Goal: Task Accomplishment & Management: Manage account settings

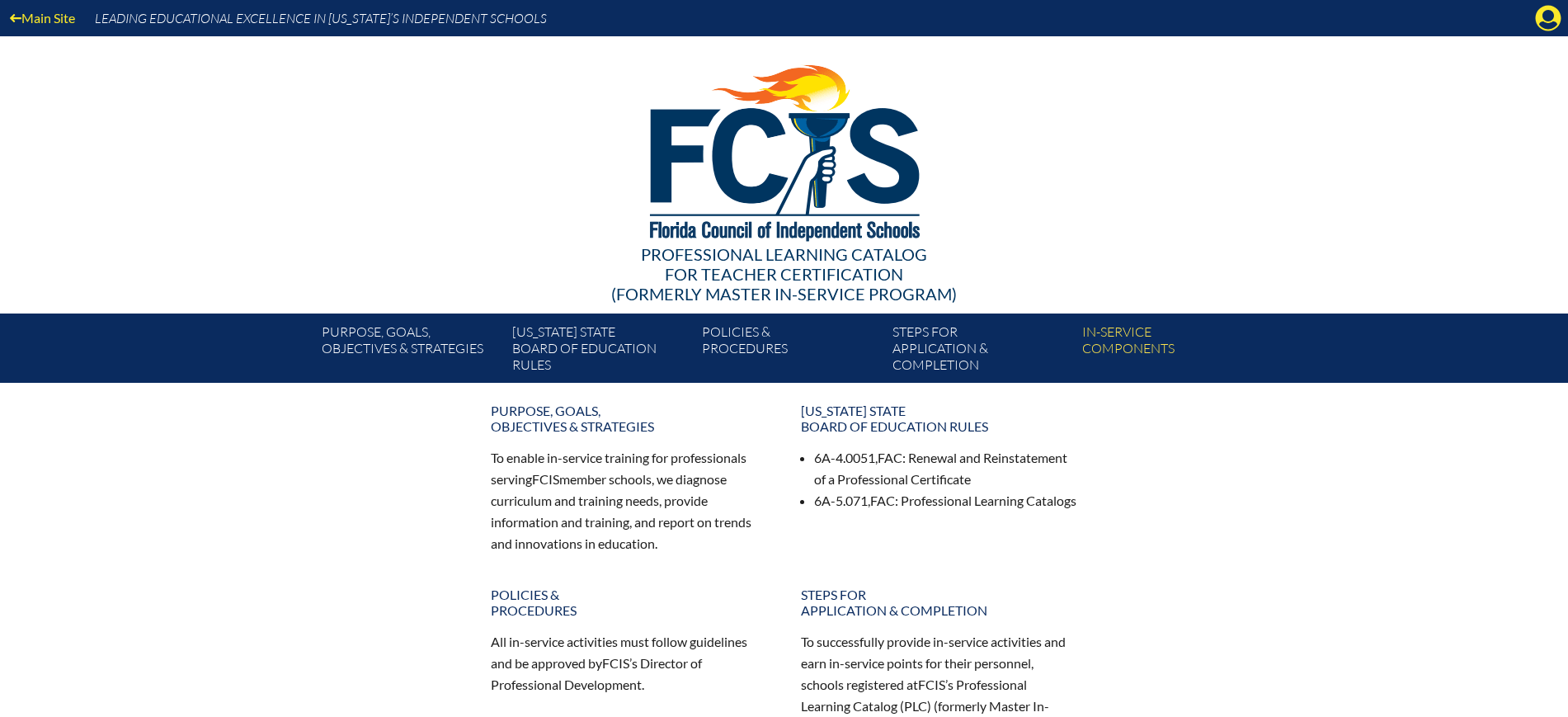
click at [1557, 10] on icon at bounding box center [1549, 18] width 26 height 26
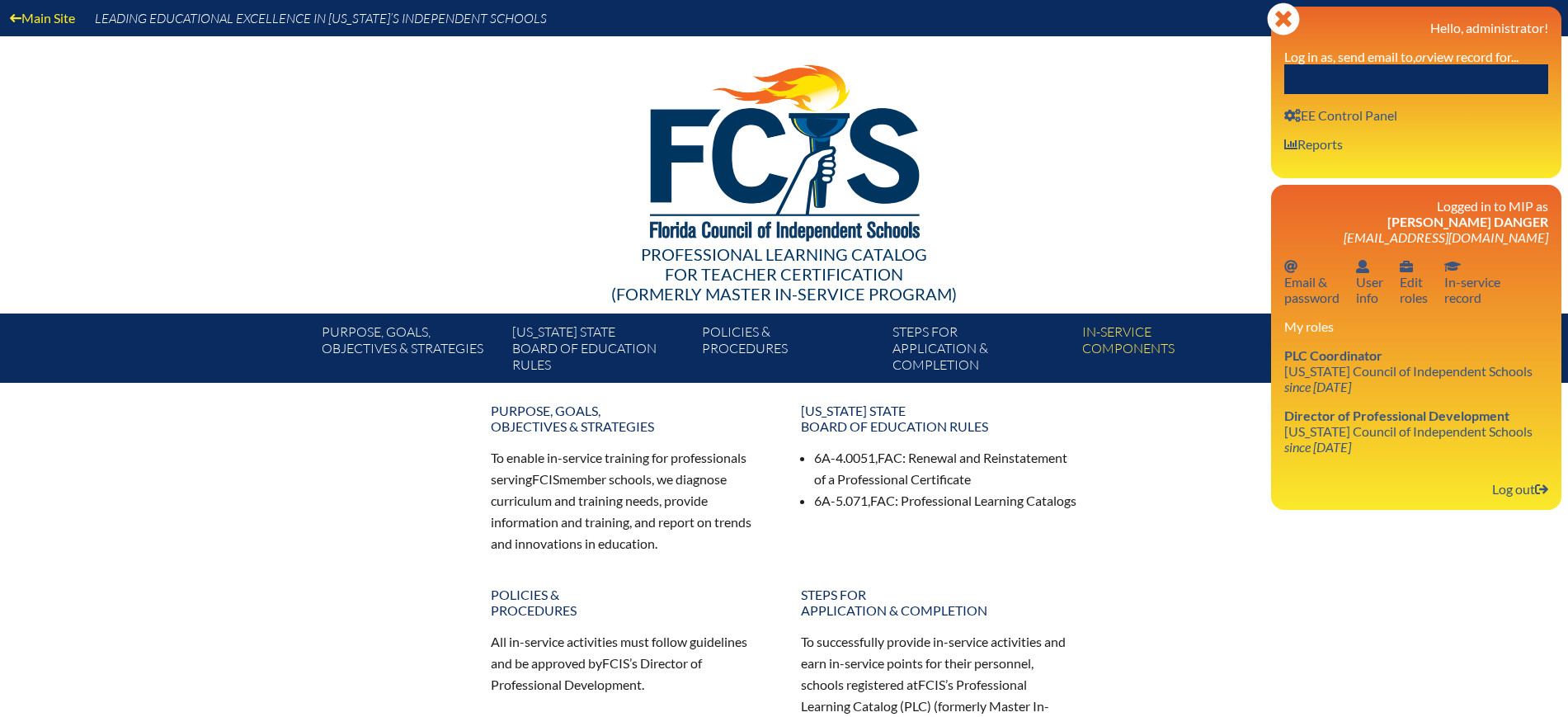
click at [1439, 80] on input "text" at bounding box center [1416, 79] width 264 height 30
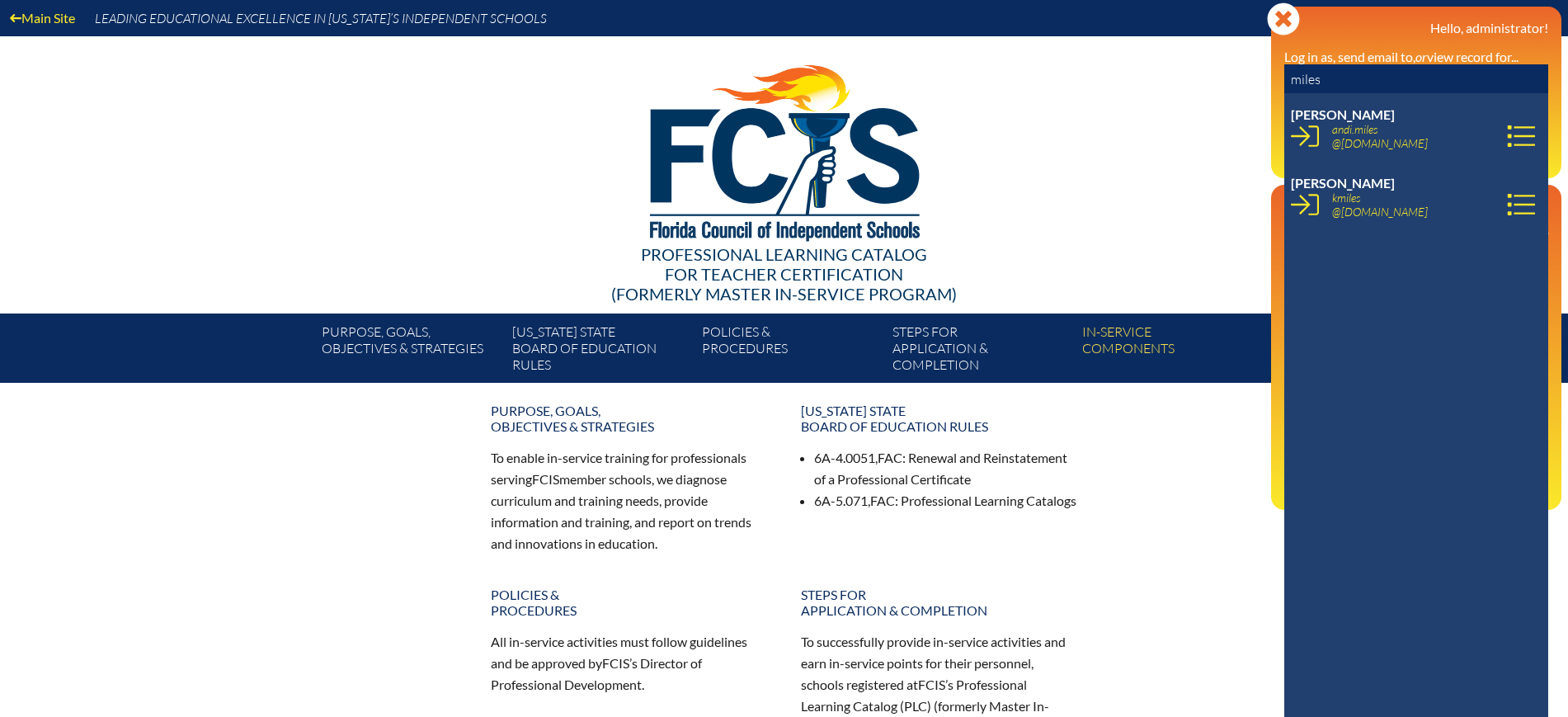
drag, startPoint x: 1341, startPoint y: 72, endPoint x: 1264, endPoint y: 72, distance: 77.0
click at [1264, 72] on div "Main Site Leading Educational Excellence in [US_STATE]’s Independent Schools Pr…" at bounding box center [784, 192] width 1568 height 383
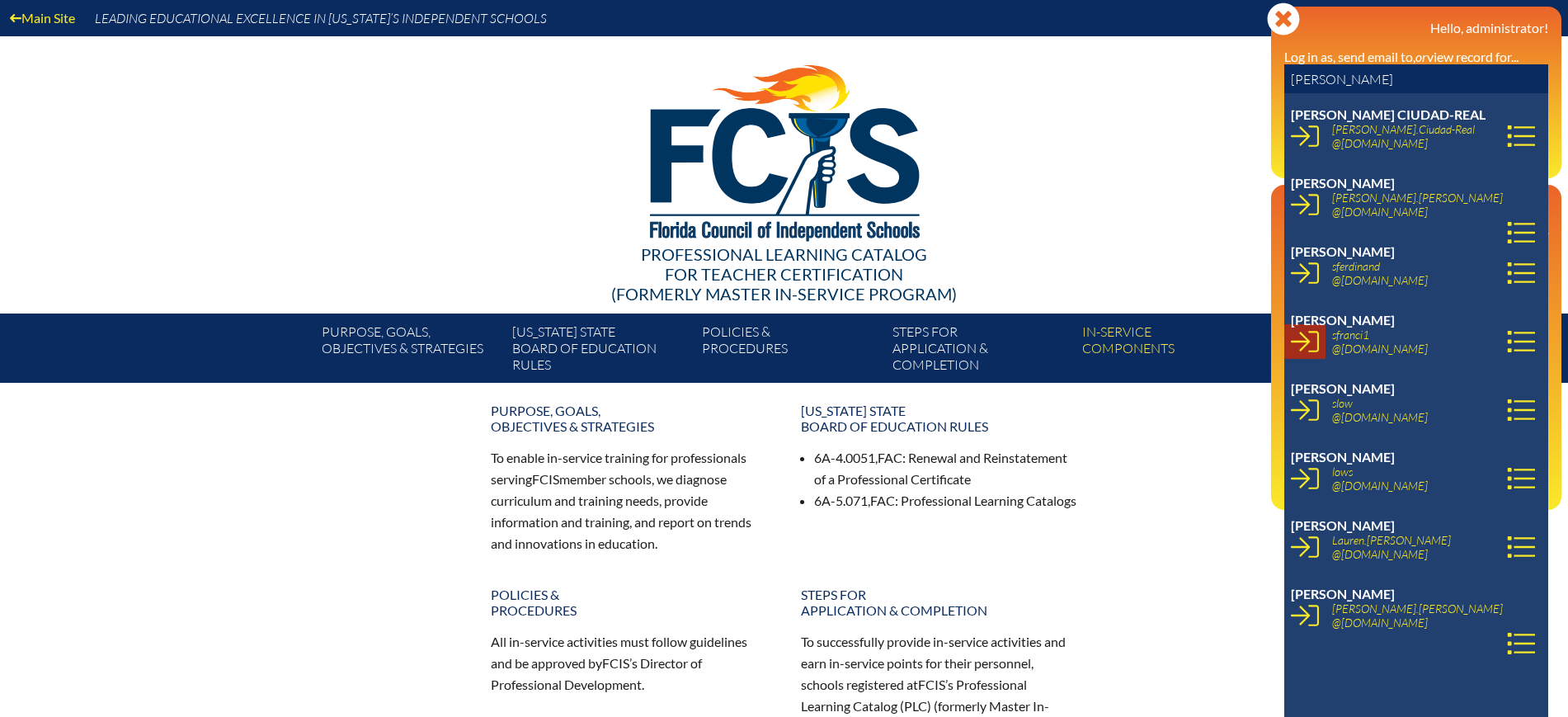
type input "[PERSON_NAME]"
click at [1314, 347] on icon at bounding box center [1304, 341] width 28 height 28
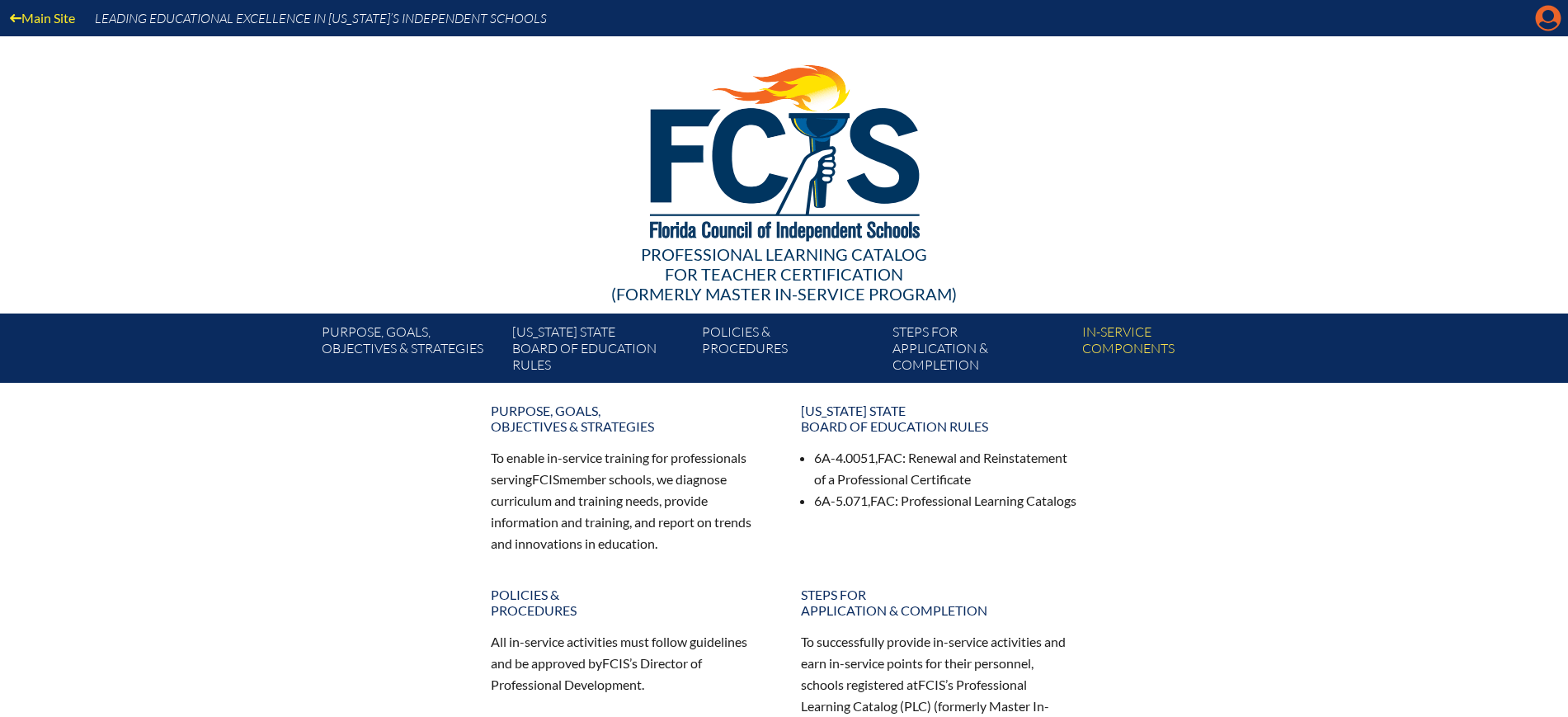
click at [1549, 20] on icon "Manage account" at bounding box center [1548, 17] width 26 height 26
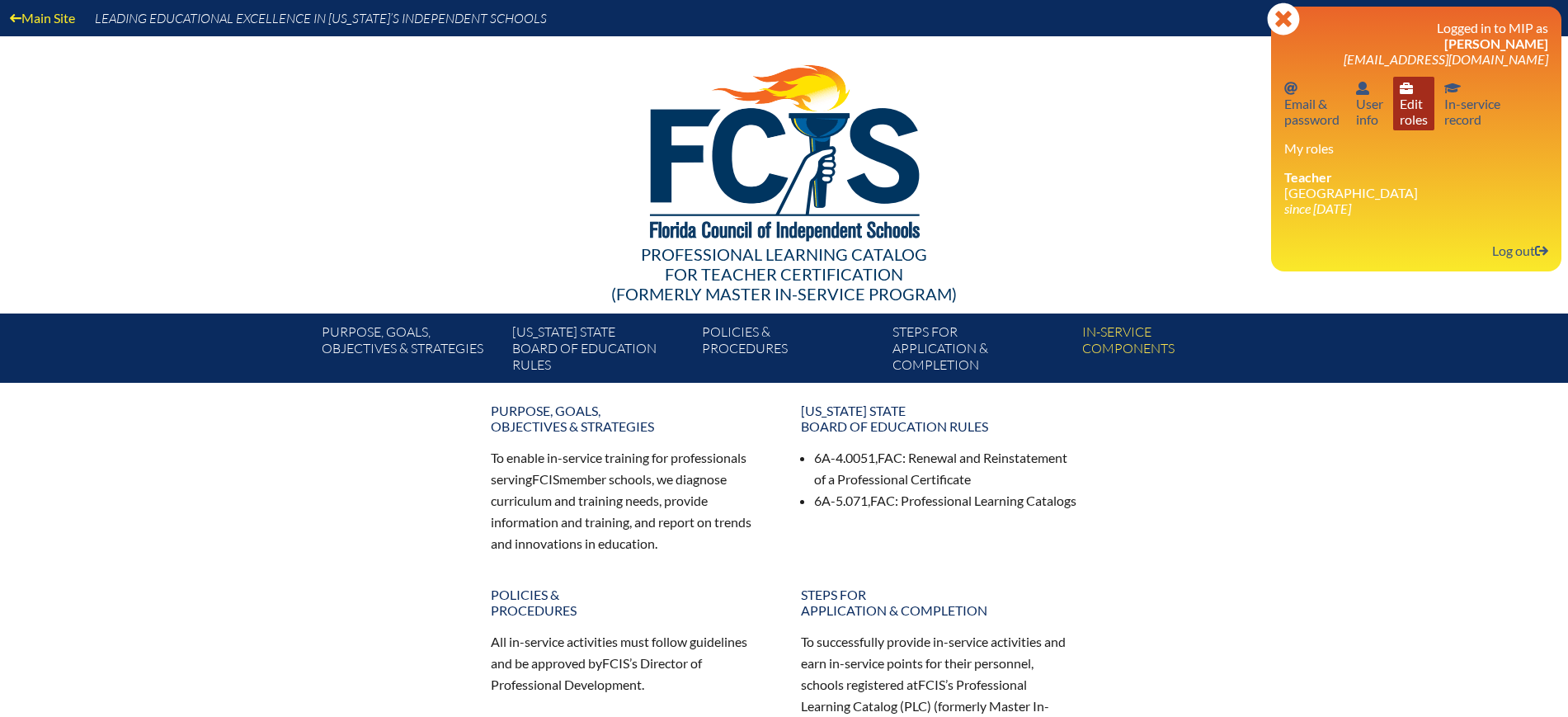
click at [1418, 121] on link "User info Edit roles" at bounding box center [1413, 104] width 41 height 54
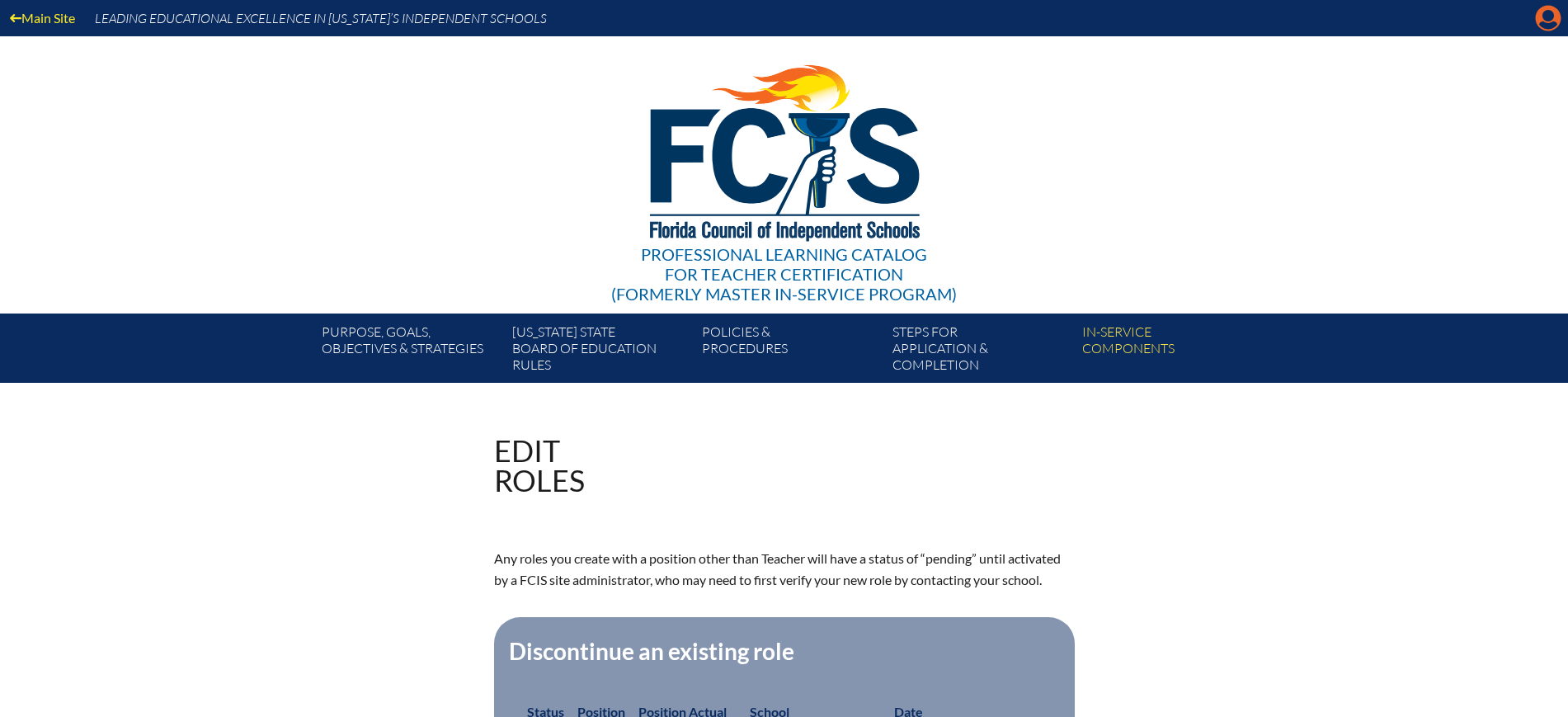
click at [1542, 19] on icon at bounding box center [1549, 18] width 26 height 26
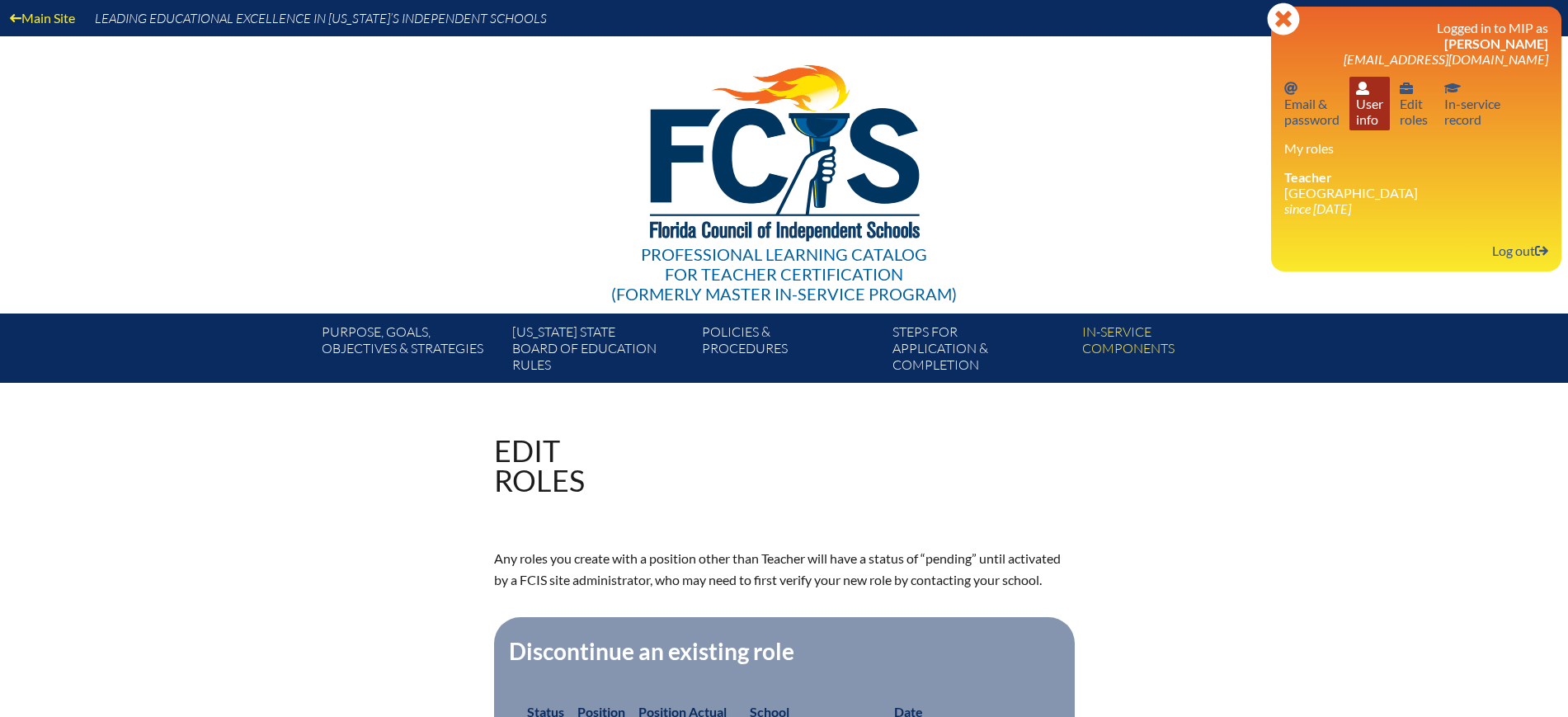
click at [1359, 95] on link "User info User info" at bounding box center [1370, 104] width 40 height 54
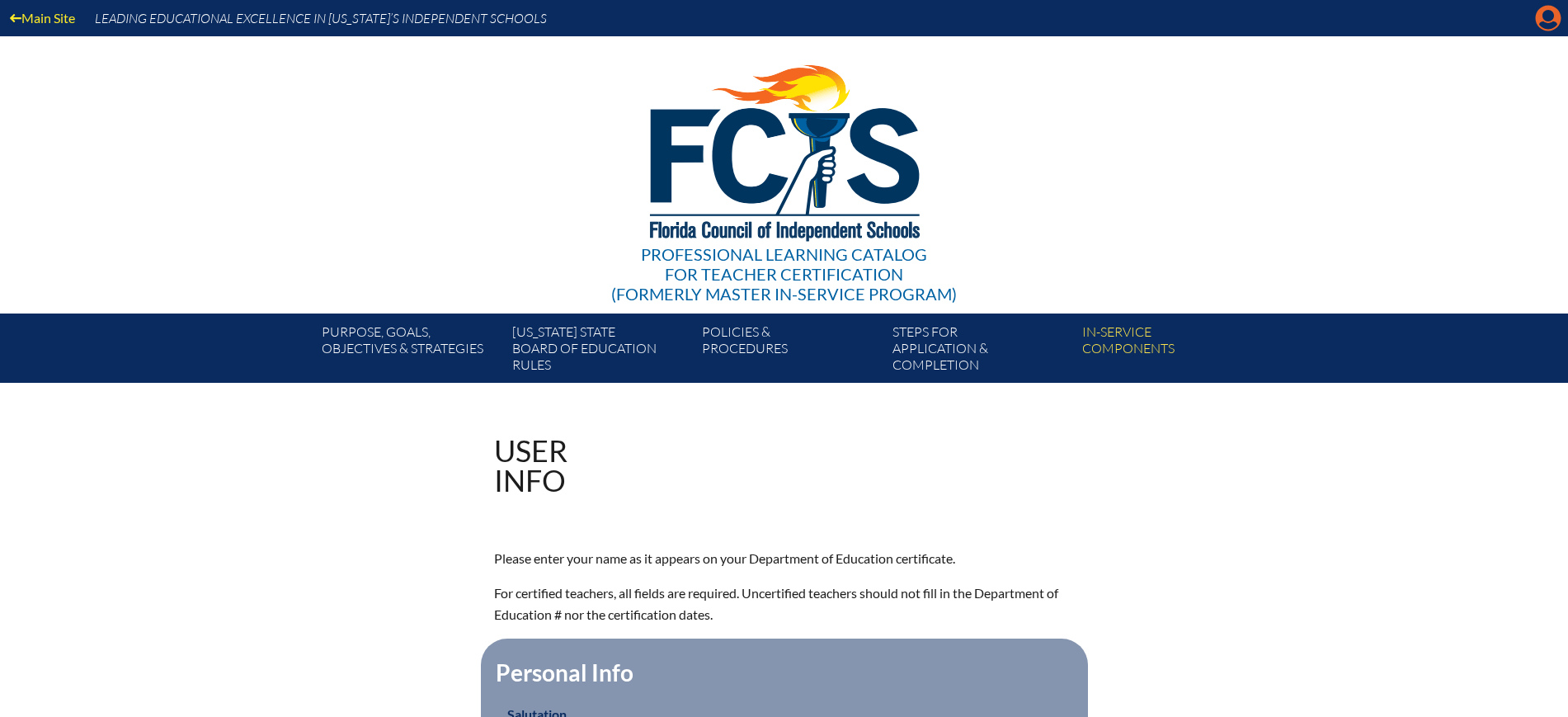
click at [1555, 13] on icon at bounding box center [1549, 18] width 26 height 26
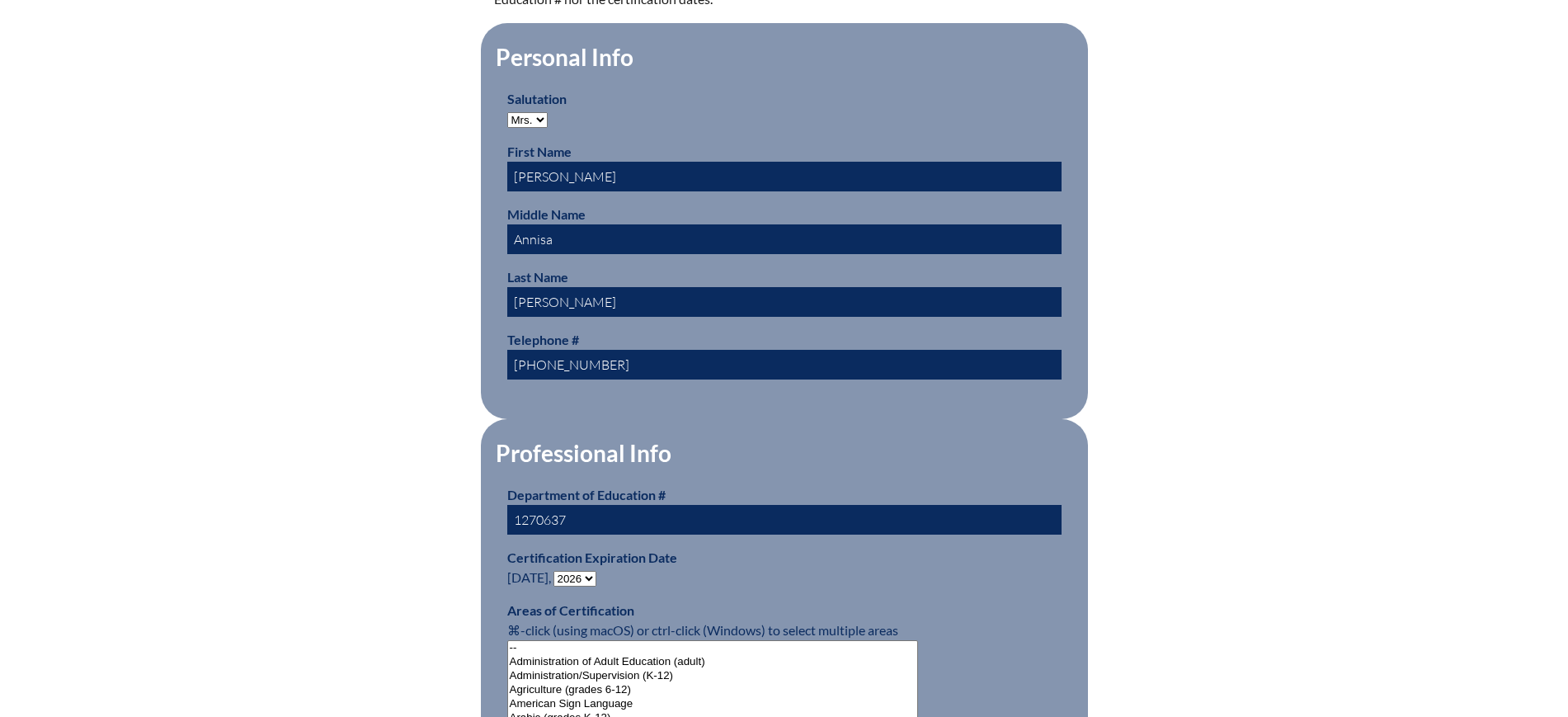
scroll to position [619, 0]
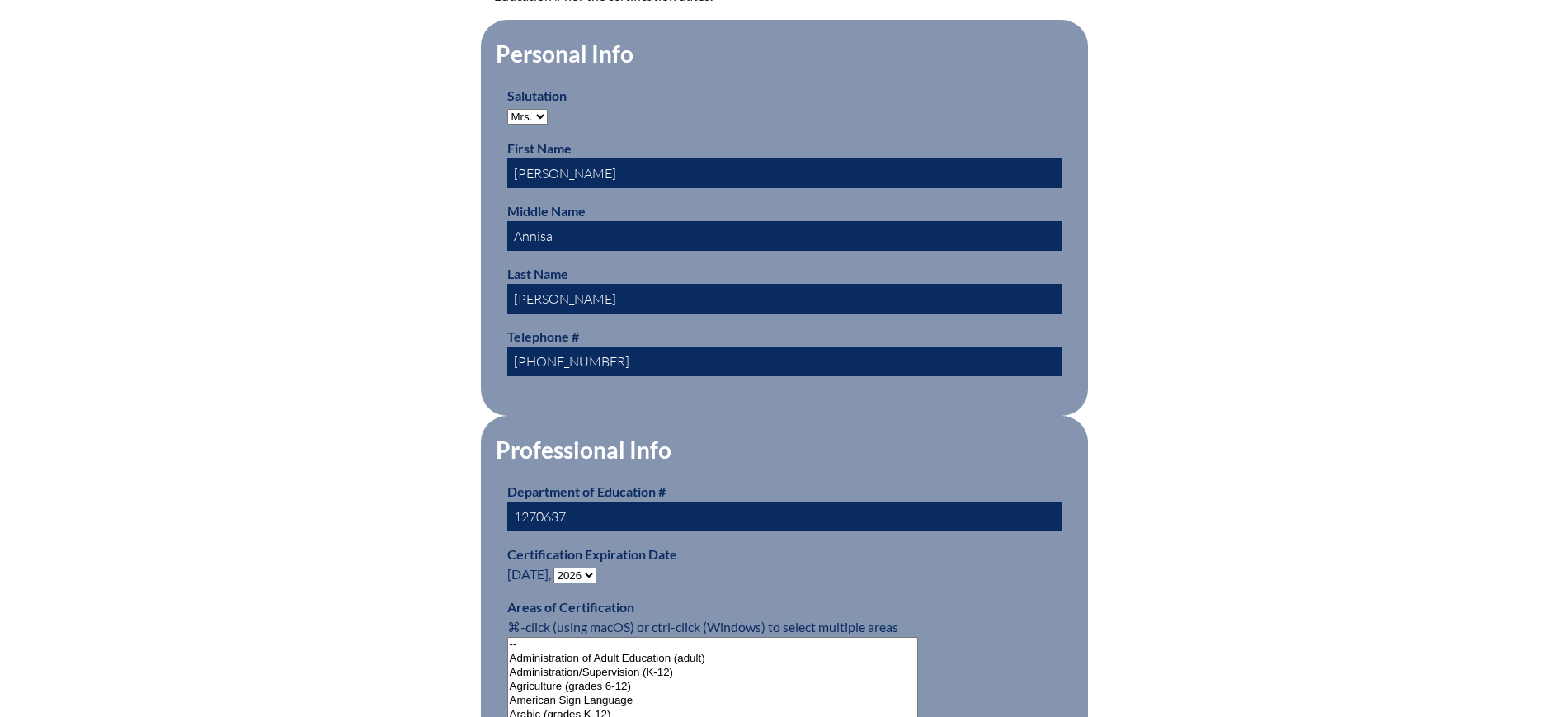
drag, startPoint x: 562, startPoint y: 291, endPoint x: 481, endPoint y: 291, distance: 81.0
click at [481, 291] on fieldset "Personal Info Salutation Mr. Mrs. Ms. Dr. Rev. First Name Simone Middle Name An…" at bounding box center [784, 218] width 607 height 397
type input "Miles"
click at [481, 292] on fieldset "Personal Info Salutation Mr. Mrs. Ms. Dr. Rev. First Name Simone Middle Name An…" at bounding box center [784, 218] width 607 height 397
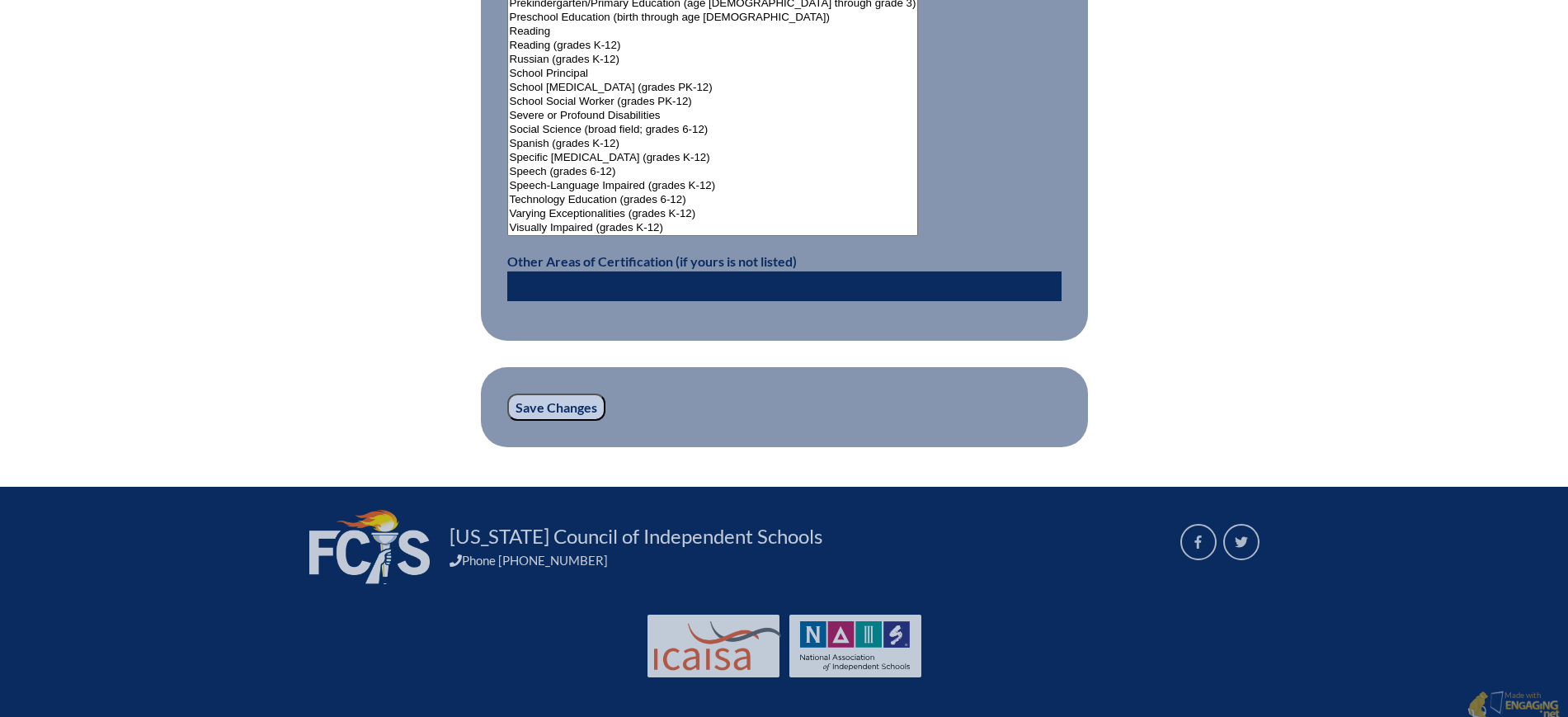
scroll to position [2188, 0]
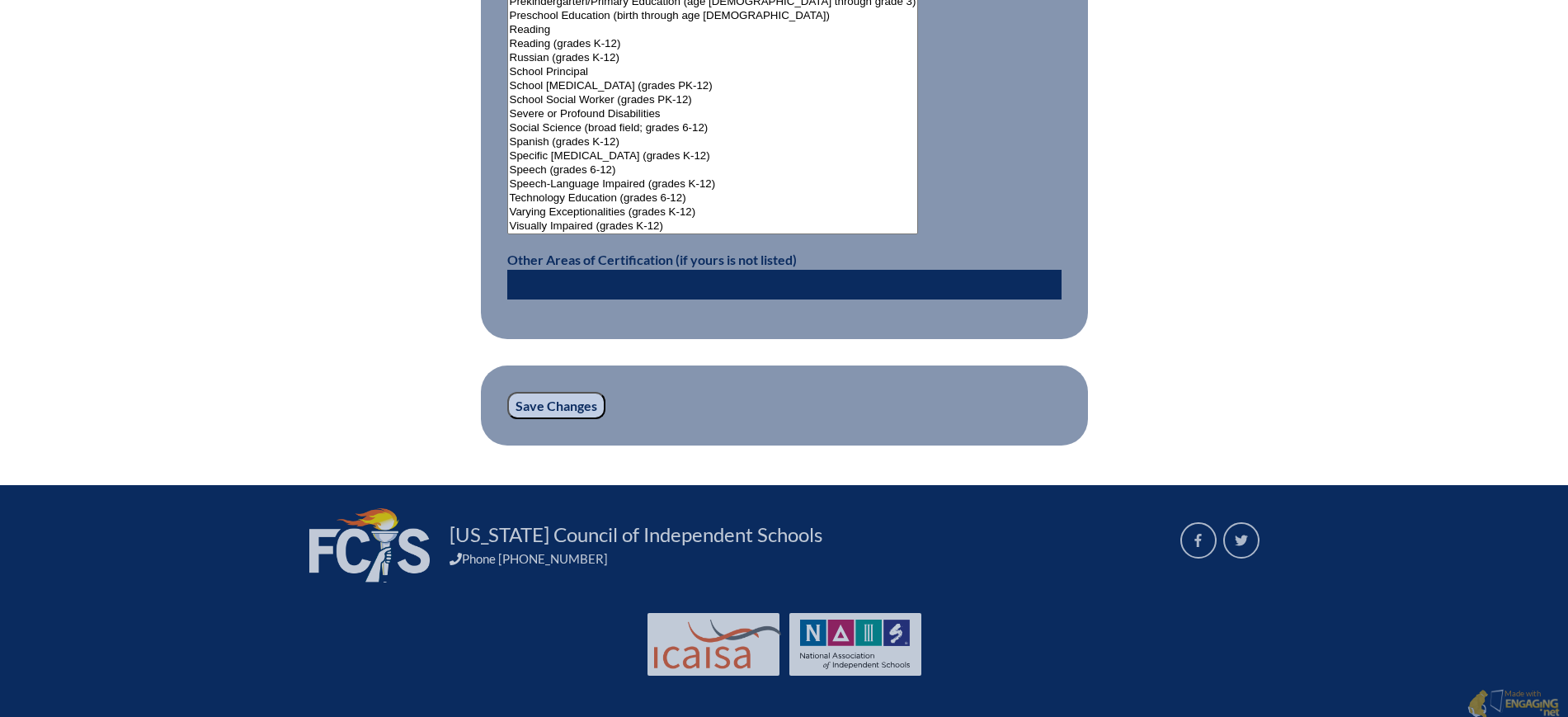
click at [531, 397] on input "Save Changes" at bounding box center [556, 405] width 98 height 28
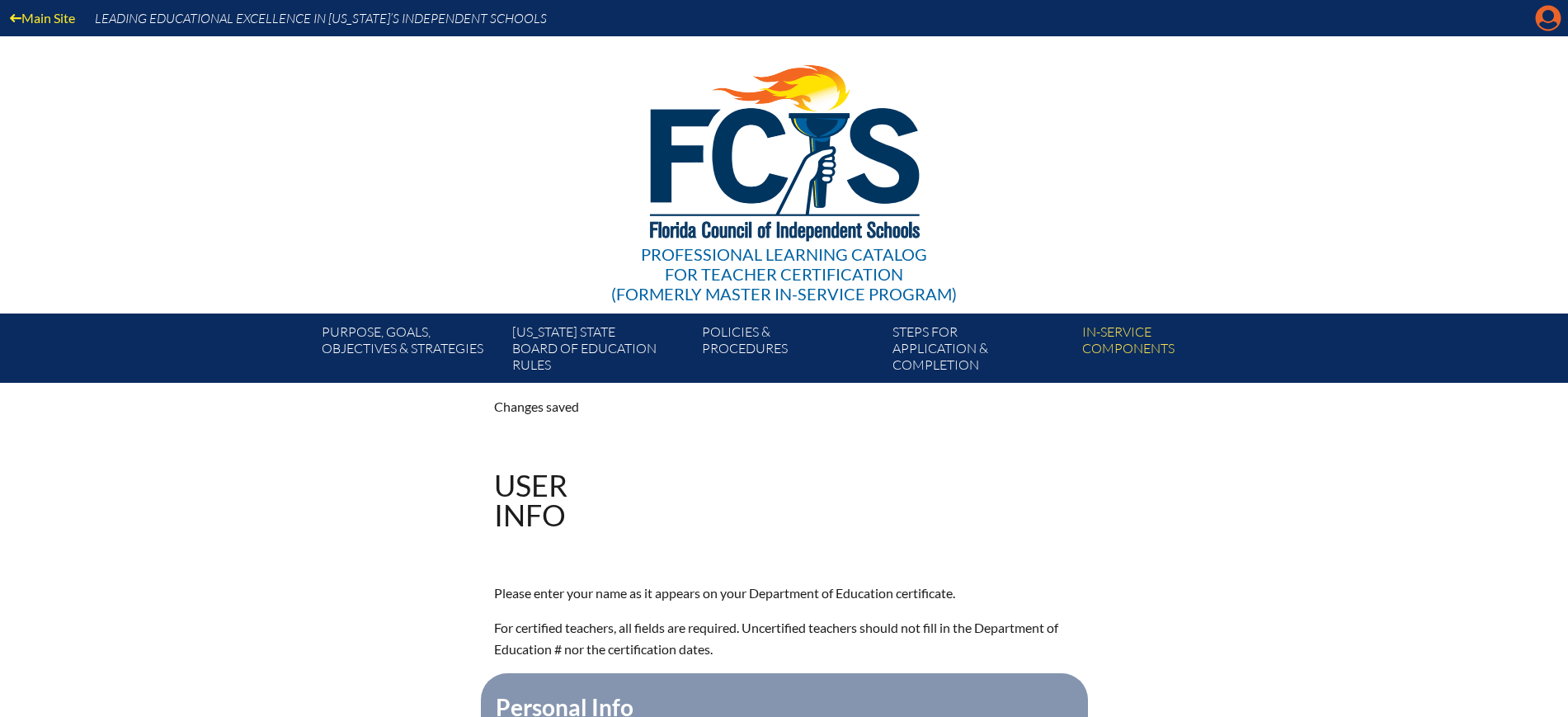
click at [1554, 23] on icon "Manage account" at bounding box center [1548, 17] width 26 height 26
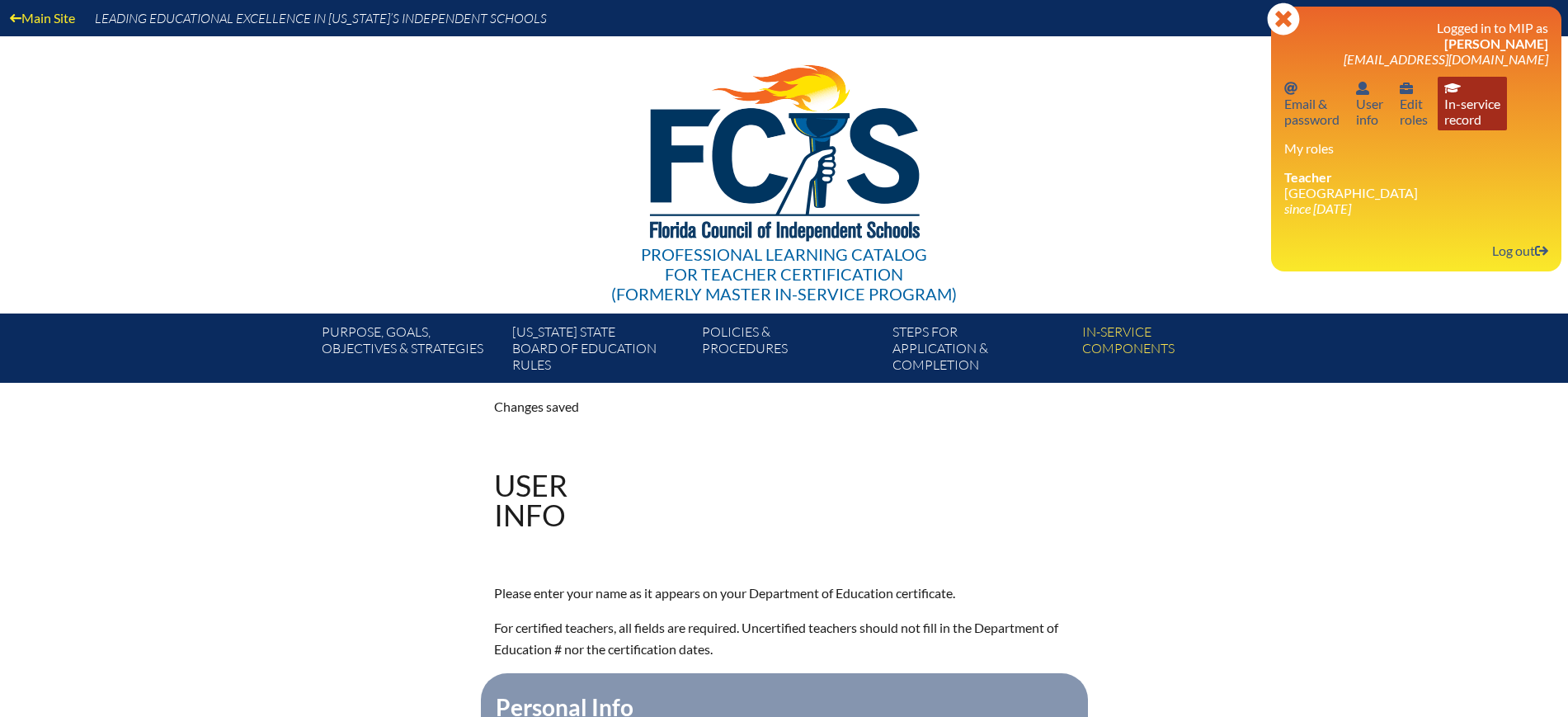
click at [1474, 120] on link "In-service record In-service record" at bounding box center [1473, 104] width 69 height 54
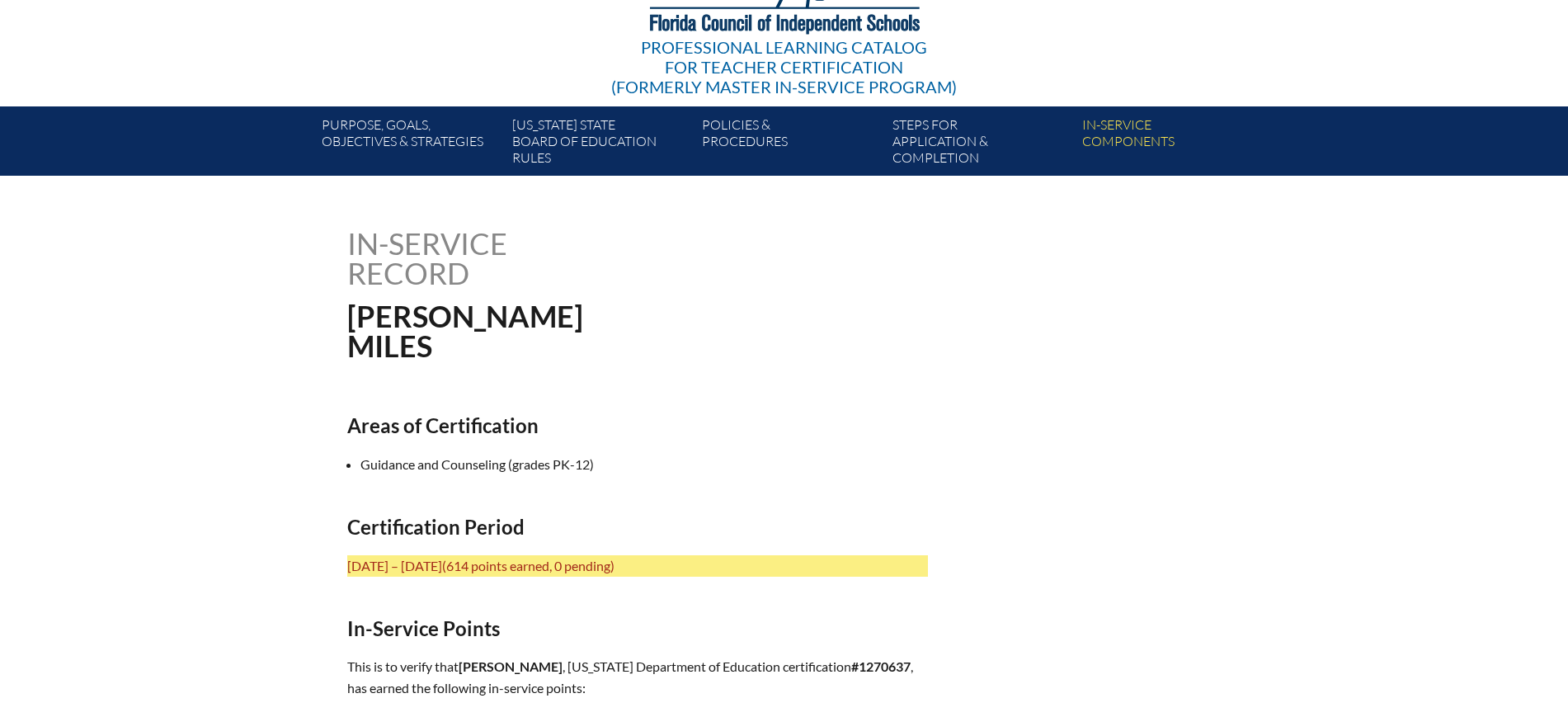
scroll to position [516, 0]
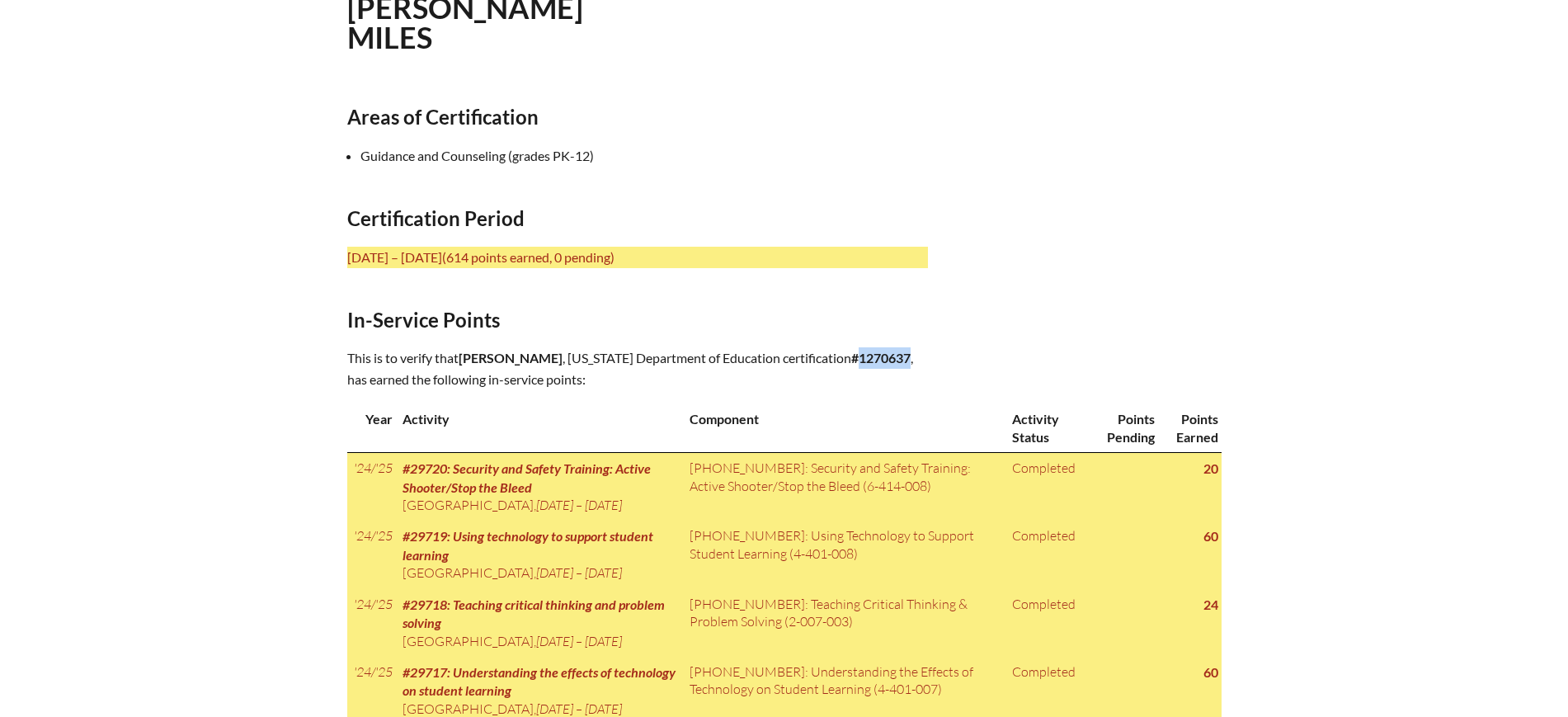
drag, startPoint x: 671, startPoint y: 374, endPoint x: 621, endPoint y: 379, distance: 50.2
click at [851, 366] on b "#1270637" at bounding box center [881, 358] width 60 height 15
copy b "1270637"
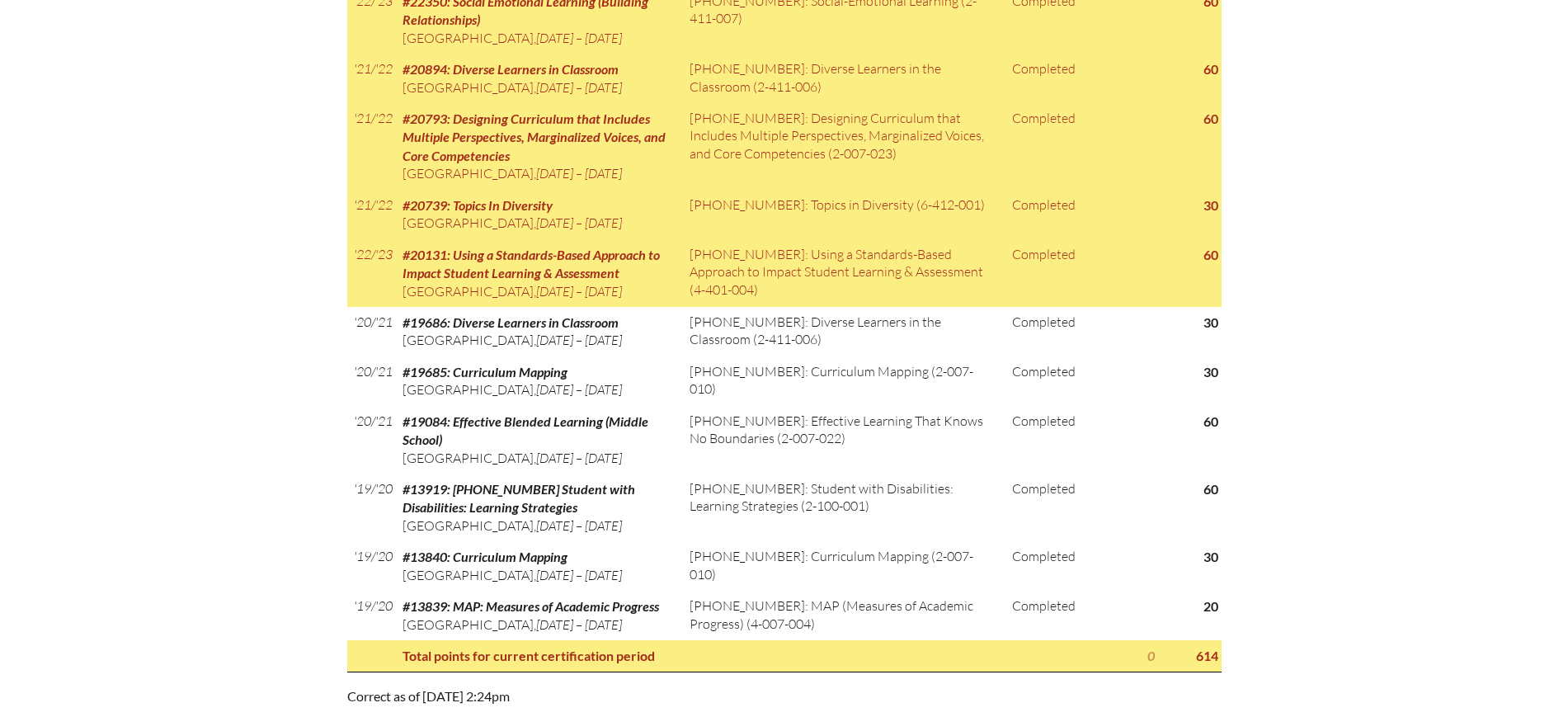
scroll to position [1445, 0]
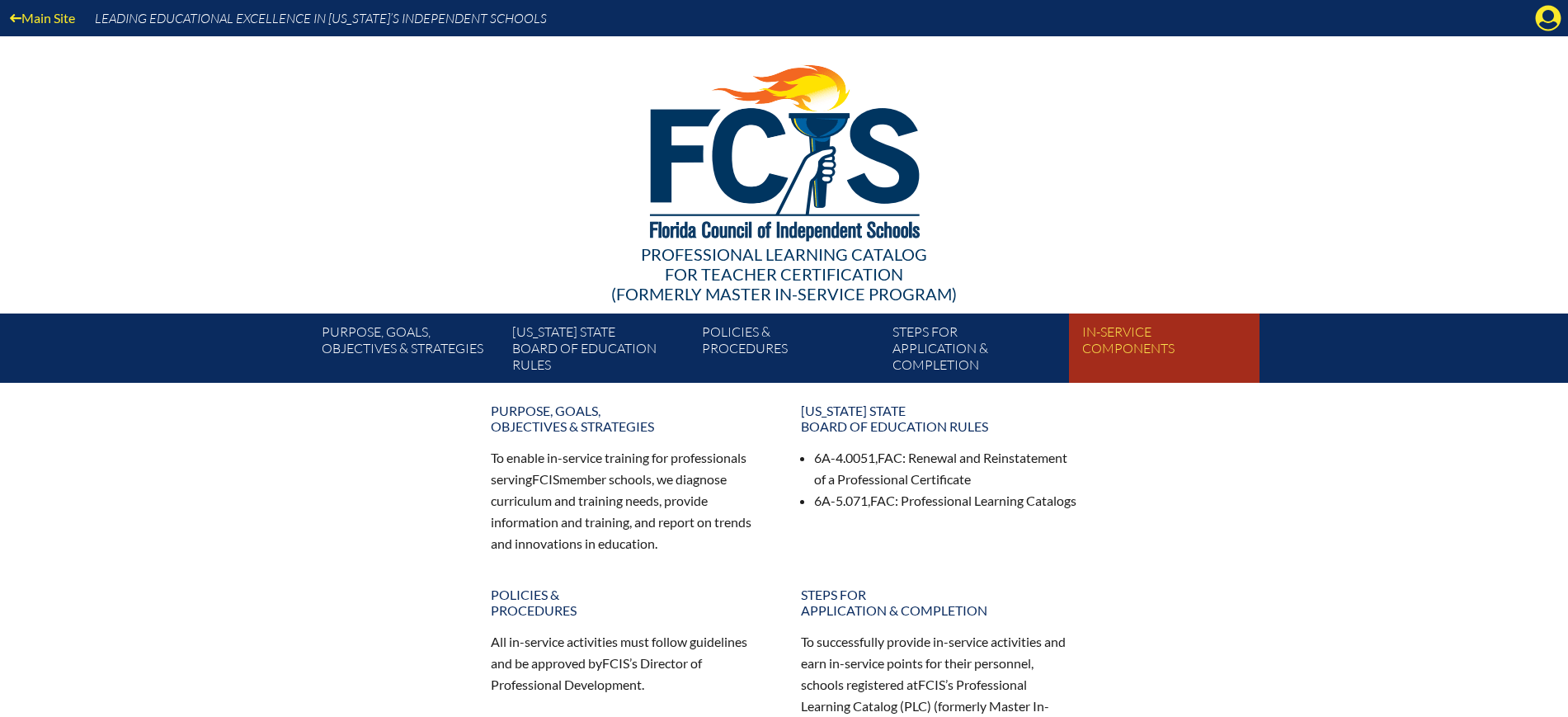
click at [1147, 347] on link "In-service components" at bounding box center [1170, 351] width 190 height 63
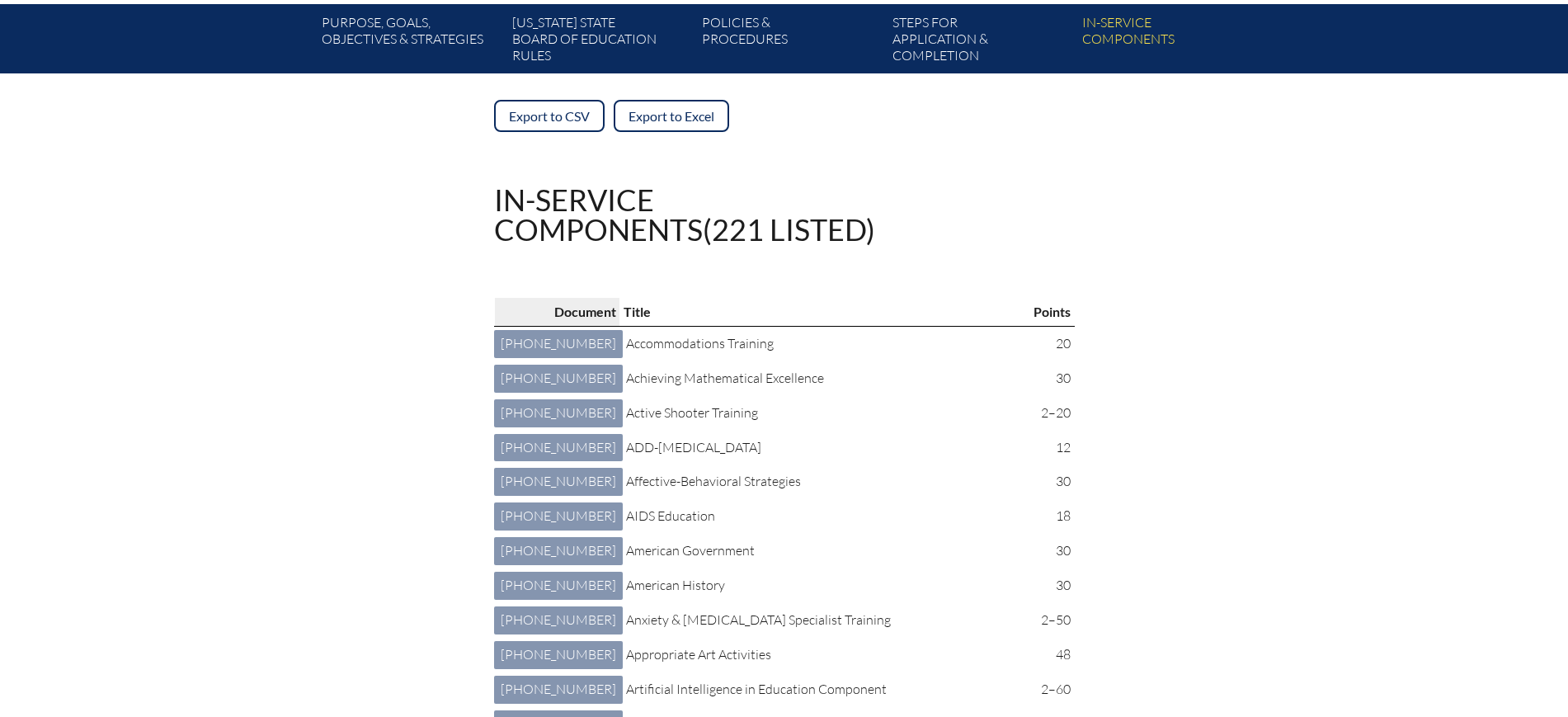
click at [529, 315] on p "Document" at bounding box center [557, 312] width 118 height 21
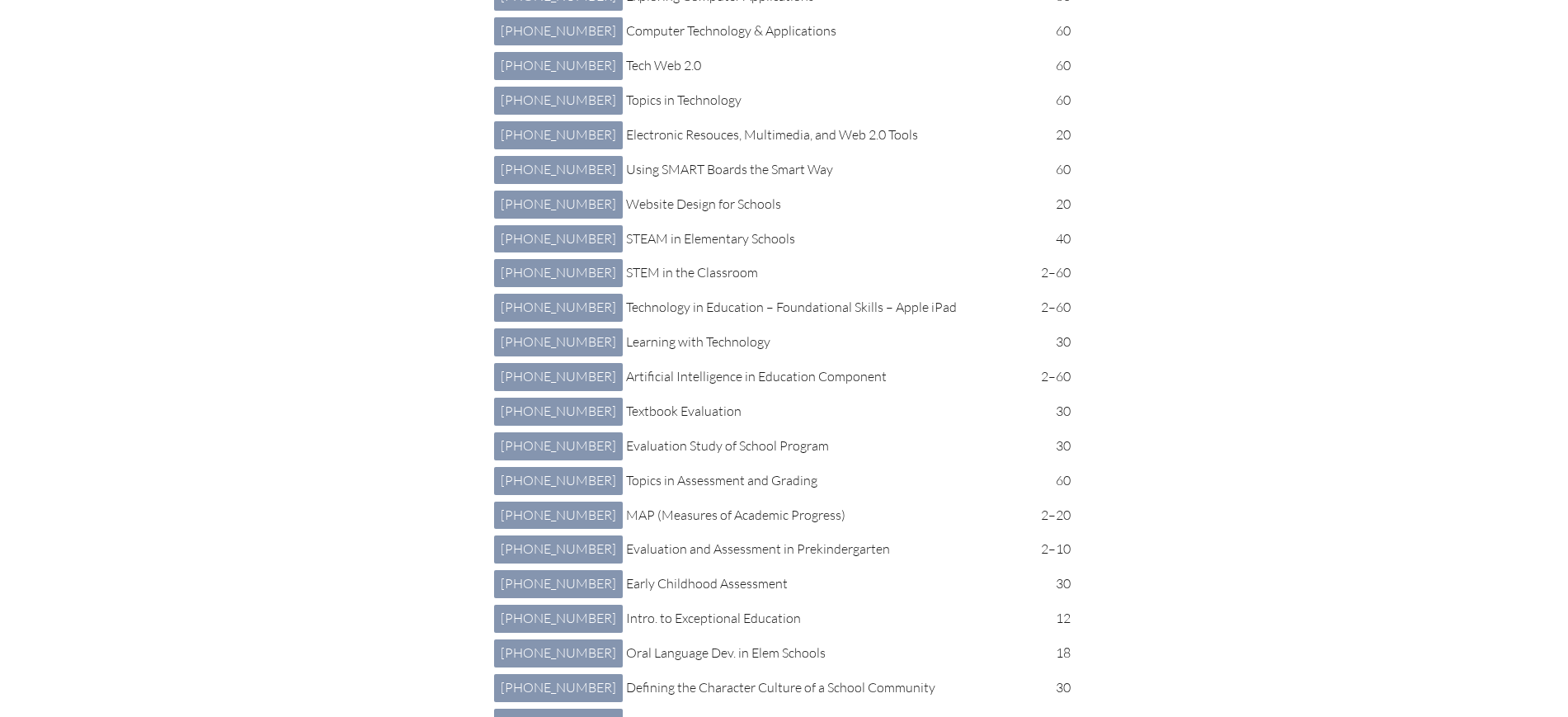
scroll to position [5262, 0]
